Goal: Find specific page/section: Find specific page/section

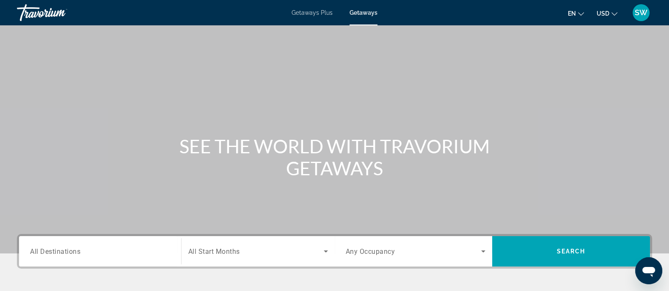
click at [322, 14] on span "Getaways Plus" at bounding box center [311, 12] width 41 height 7
